Goal: Task Accomplishment & Management: Complete application form

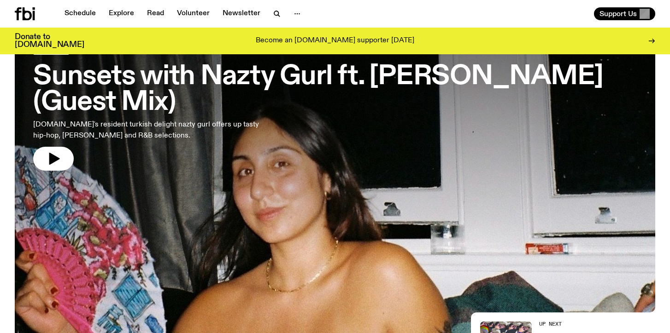
scroll to position [78, 0]
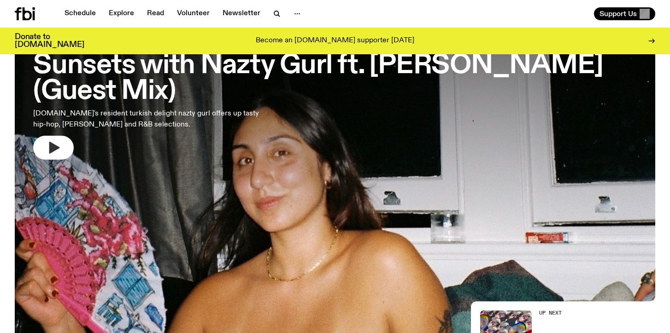
click at [72, 136] on button "button" at bounding box center [53, 148] width 41 height 24
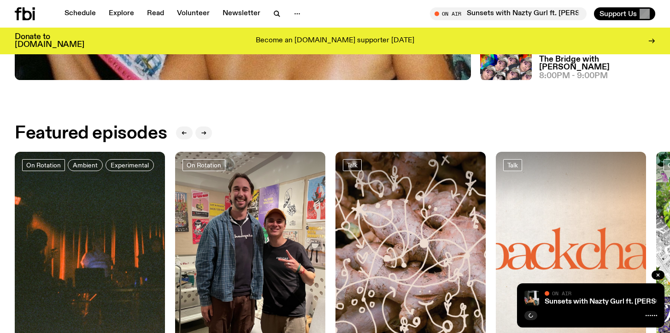
scroll to position [365, 0]
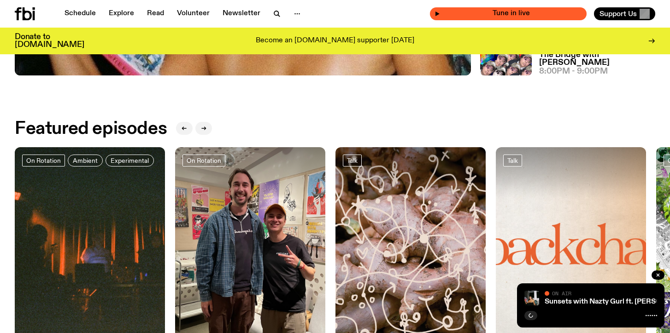
click at [450, 14] on span "Tune in live" at bounding box center [511, 13] width 142 height 7
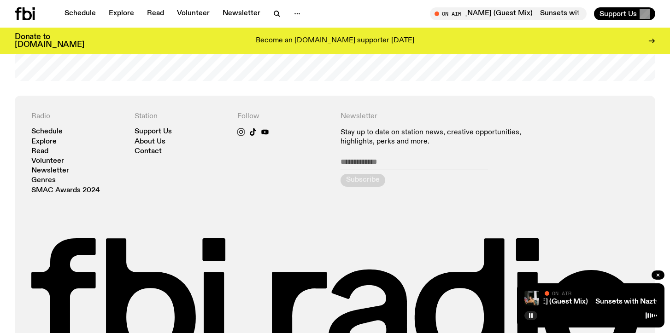
scroll to position [2001, 0]
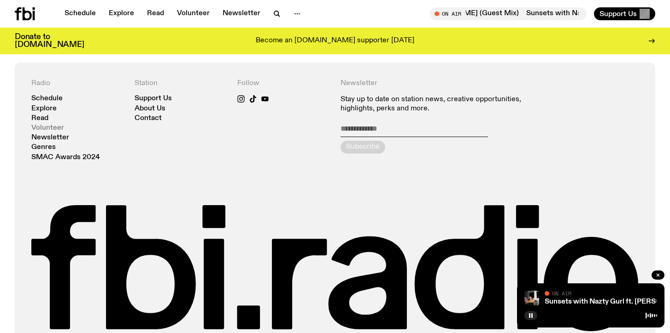
click at [48, 128] on link "Volunteer" at bounding box center [47, 128] width 33 height 7
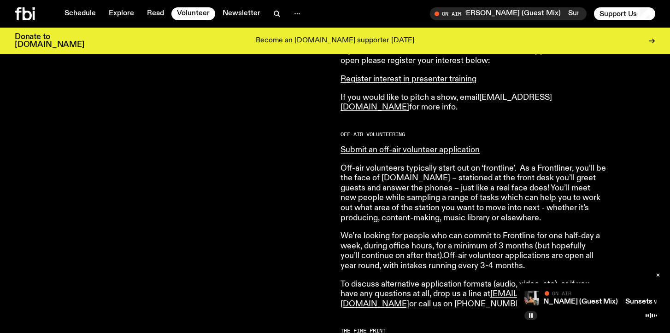
scroll to position [502, 0]
click at [394, 154] on link "Submit an off-air volunteer application" at bounding box center [409, 150] width 139 height 8
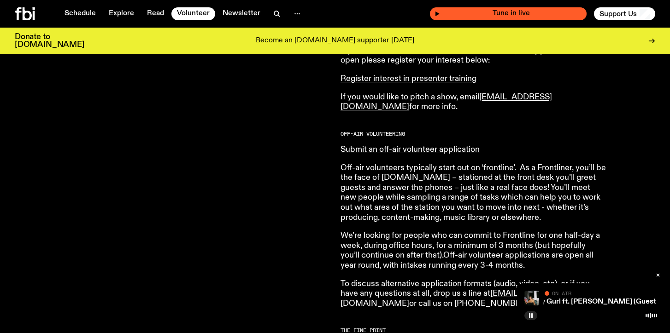
click at [439, 12] on icon "button" at bounding box center [437, 14] width 6 height 6
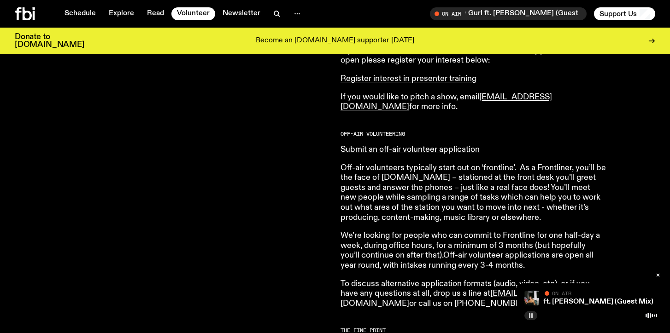
click at [531, 314] on icon "button" at bounding box center [531, 316] width 6 height 6
